Goal: Information Seeking & Learning: Learn about a topic

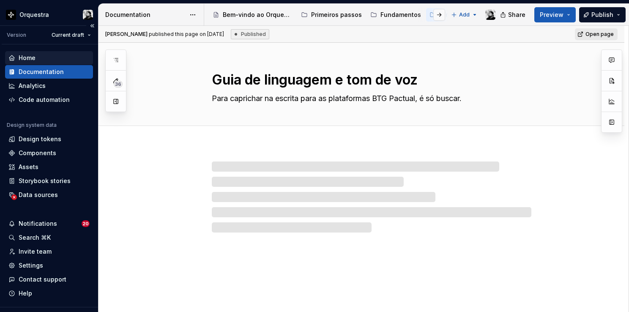
click at [31, 57] on div "Home" at bounding box center [27, 58] width 17 height 8
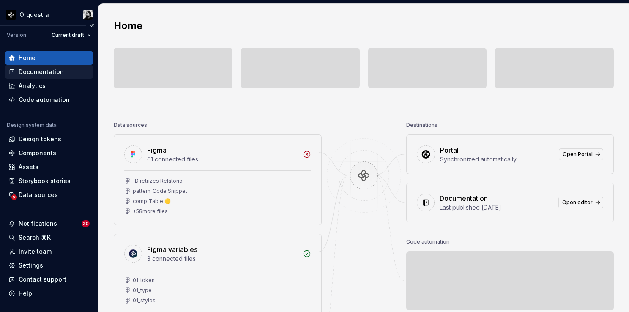
click at [48, 74] on div "Documentation" at bounding box center [41, 72] width 45 height 8
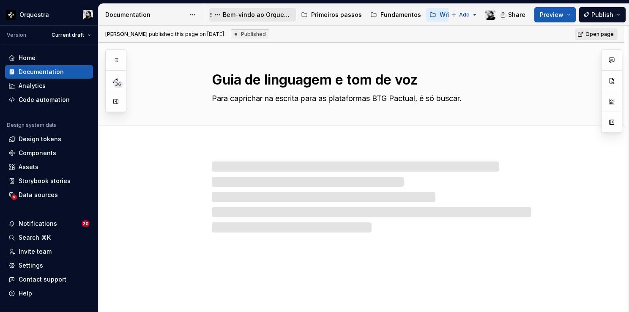
click at [250, 14] on div "Bem-vindo ao Orquestra!" at bounding box center [258, 15] width 70 height 8
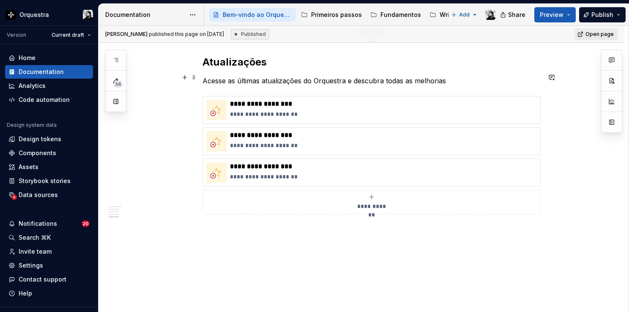
scroll to position [1409, 0]
type textarea "*"
